Goal: Transaction & Acquisition: Book appointment/travel/reservation

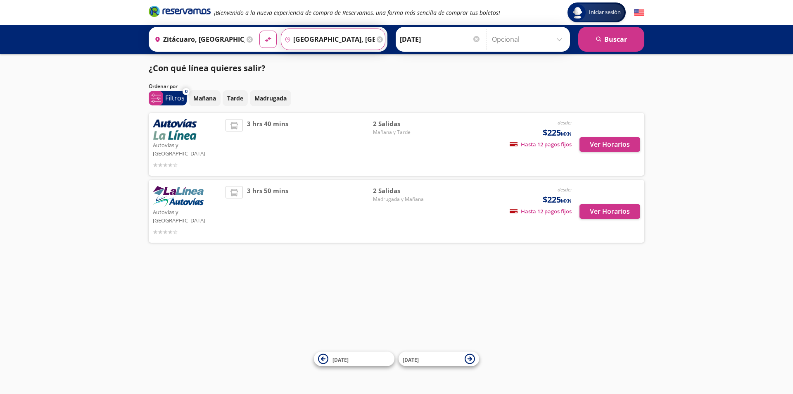
click at [316, 41] on input "[GEOGRAPHIC_DATA], [GEOGRAPHIC_DATA]" at bounding box center [327, 39] width 93 height 21
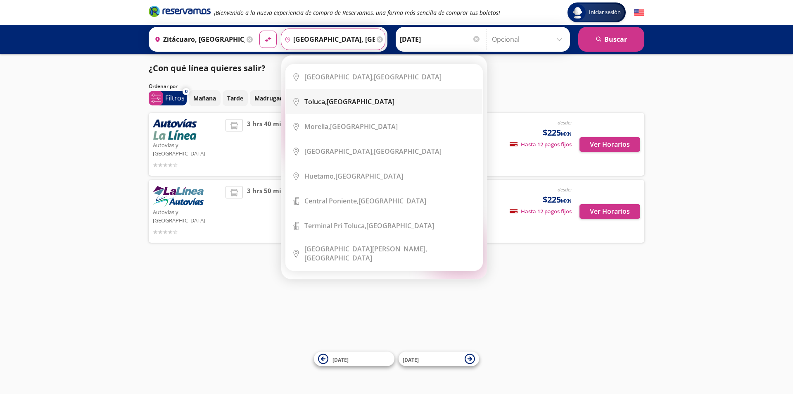
click at [346, 104] on div "Toluca, [GEOGRAPHIC_DATA]" at bounding box center [349, 101] width 90 height 9
type input "Toluca, [GEOGRAPHIC_DATA]"
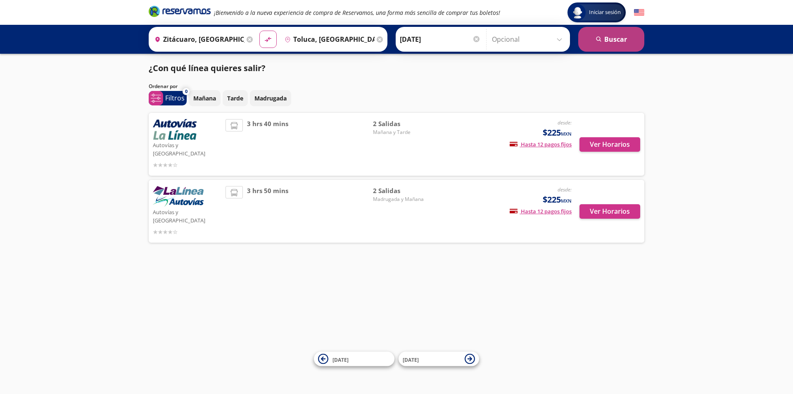
click at [621, 41] on button "search [GEOGRAPHIC_DATA]" at bounding box center [611, 39] width 66 height 25
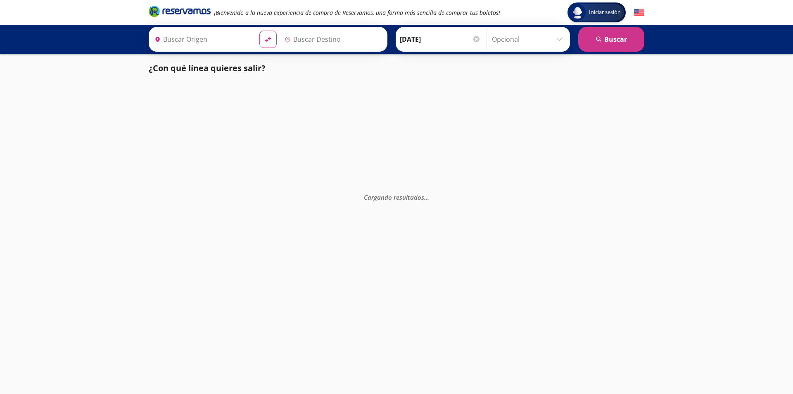
type input "Zitácuaro, [GEOGRAPHIC_DATA]"
type input "Toluca, [GEOGRAPHIC_DATA]"
